Goal: Entertainment & Leisure: Consume media (video, audio)

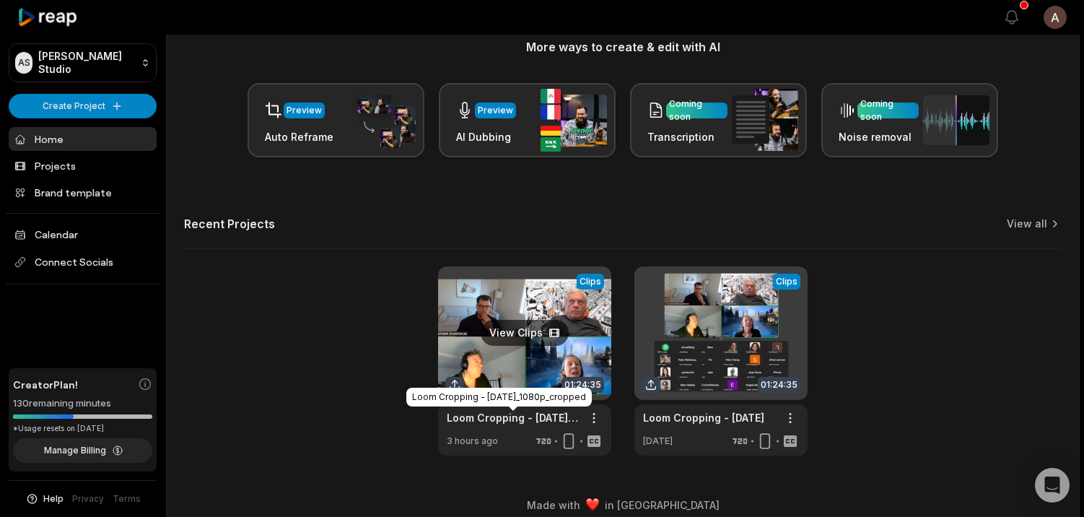
click at [513, 416] on link "Loom Cropping - [DATE]_1080p_cropped" at bounding box center [513, 417] width 133 height 15
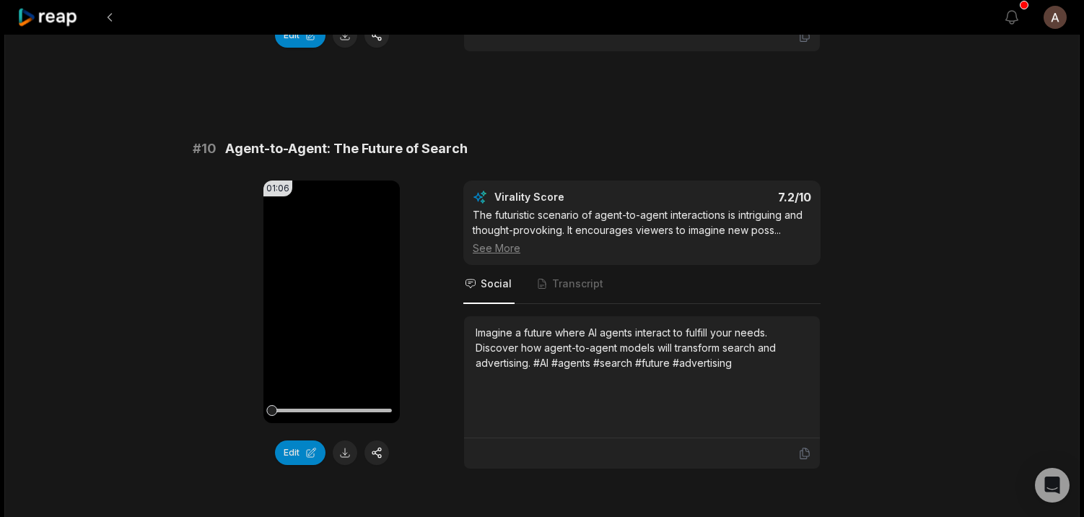
scroll to position [3904, 0]
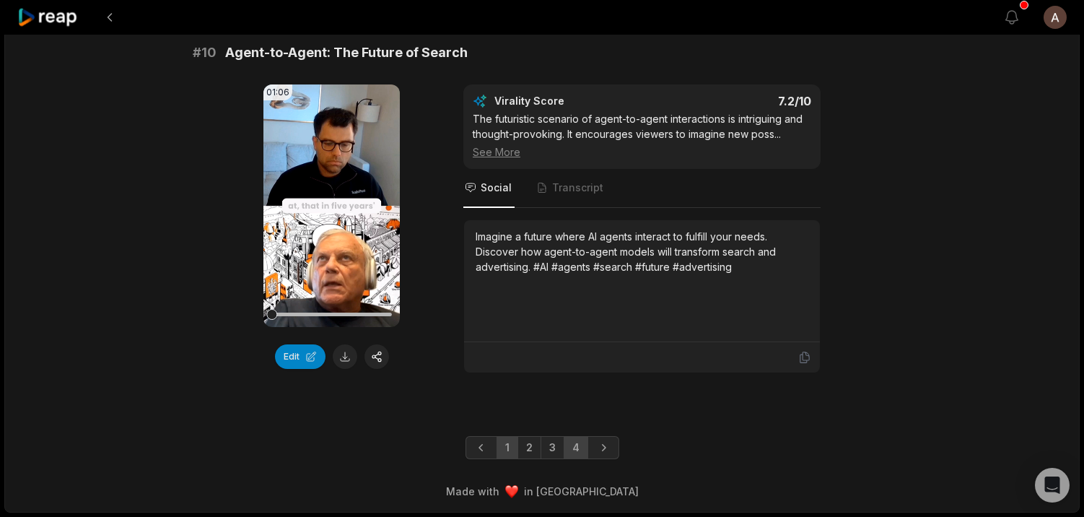
click at [577, 447] on link "4" at bounding box center [575, 447] width 25 height 23
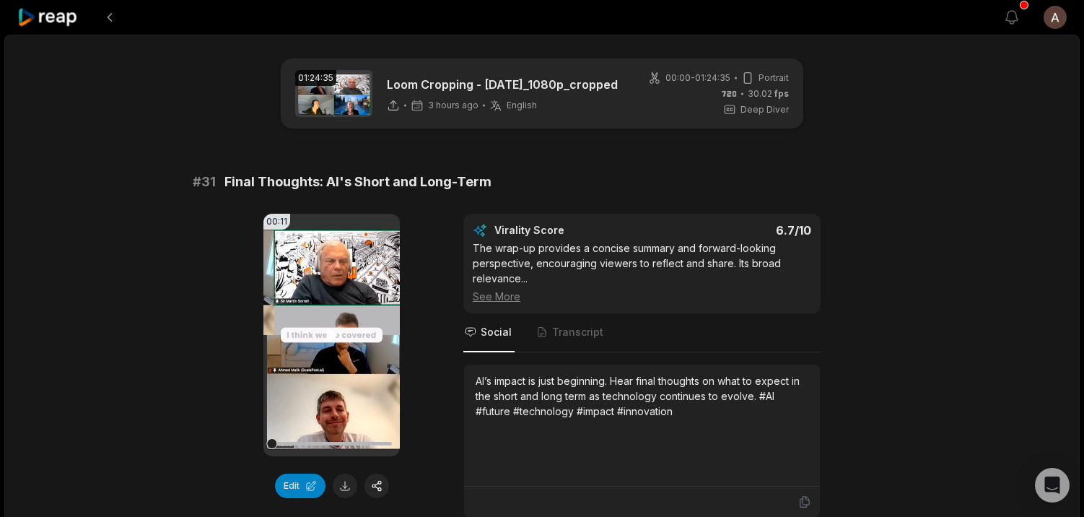
click at [339, 351] on video "Your browser does not support mp4 format." at bounding box center [331, 335] width 136 height 242
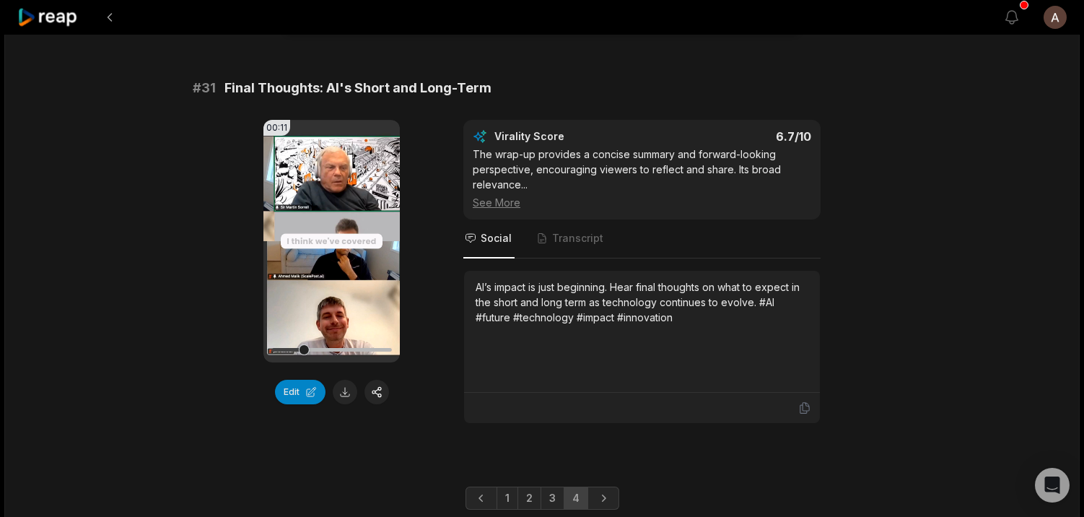
scroll to position [151, 0]
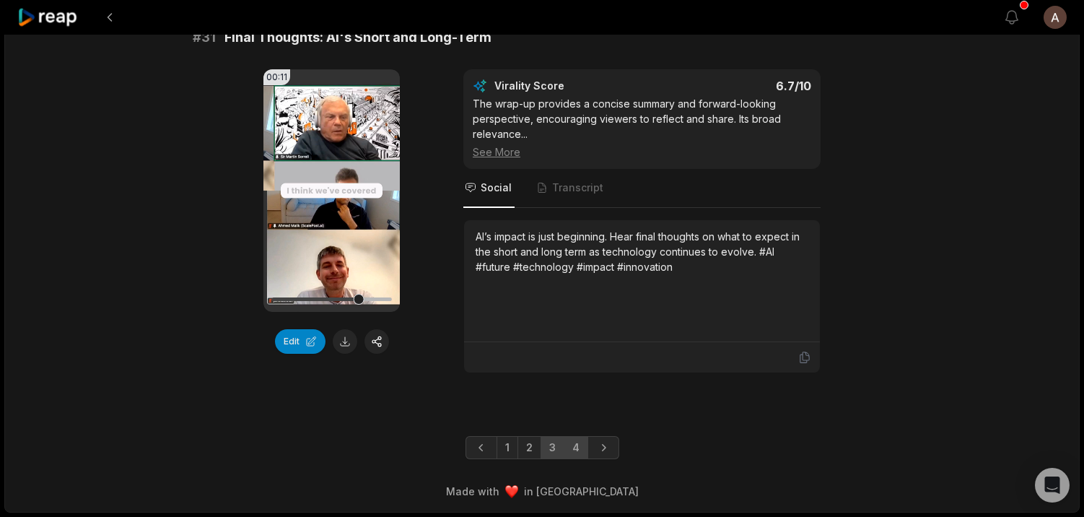
click at [551, 446] on link "3" at bounding box center [552, 447] width 24 height 23
